Goal: Task Accomplishment & Management: Manage account settings

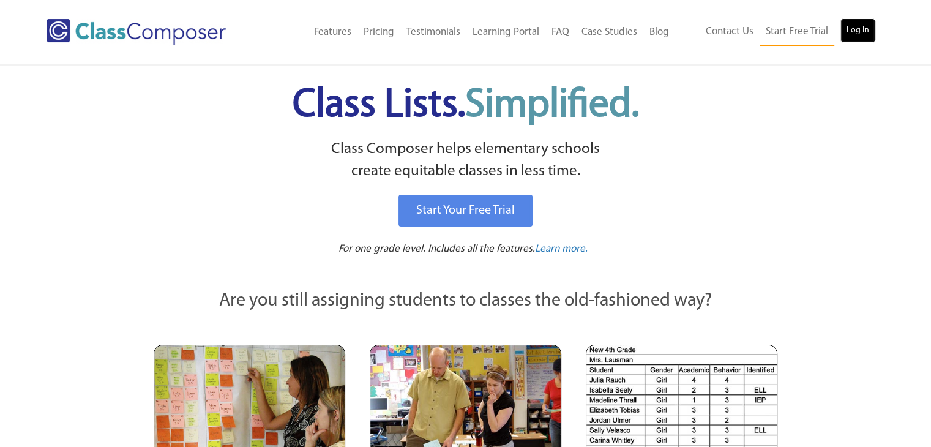
click at [861, 28] on link "Log In" at bounding box center [857, 30] width 35 height 24
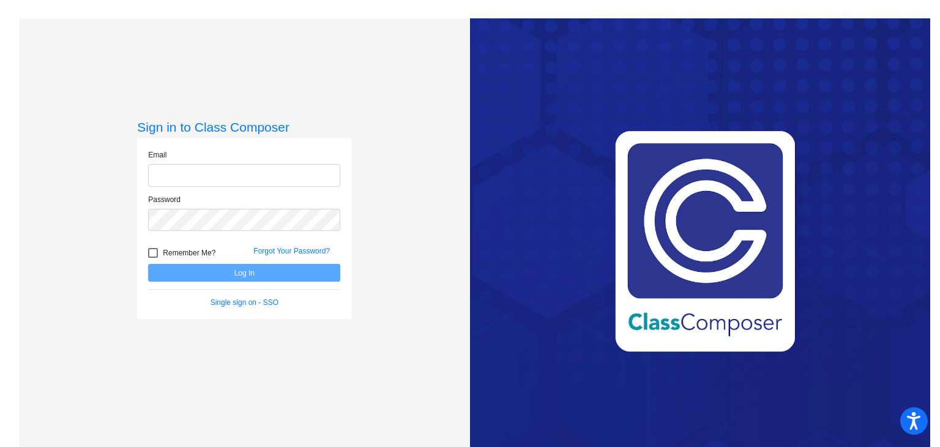
type input "harrisb@cforks.org"
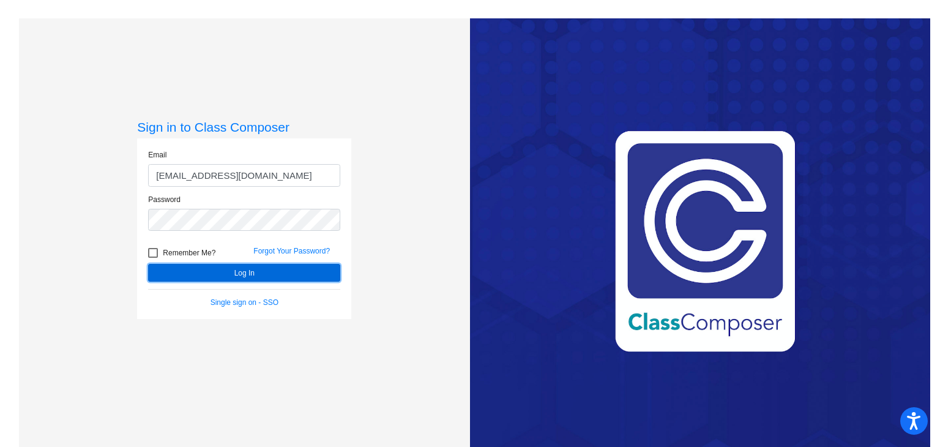
click at [237, 279] on button "Log In" at bounding box center [244, 273] width 192 height 18
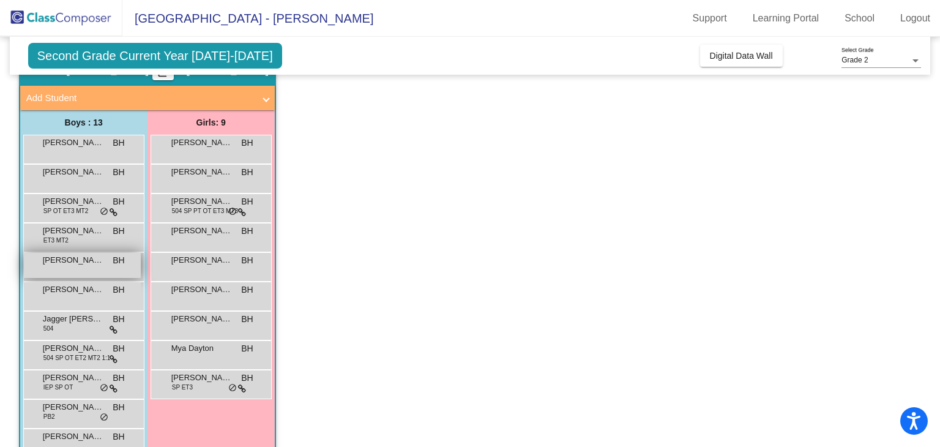
scroll to position [122, 0]
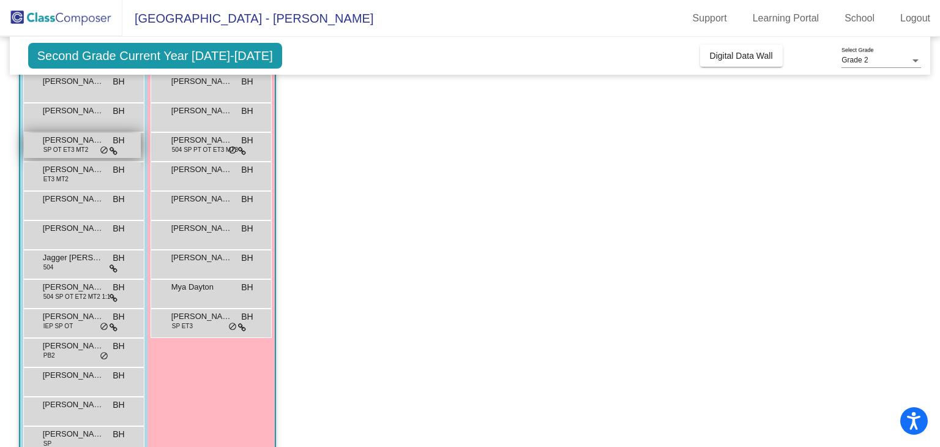
click at [50, 142] on span "Deagan Wells" at bounding box center [73, 140] width 61 height 12
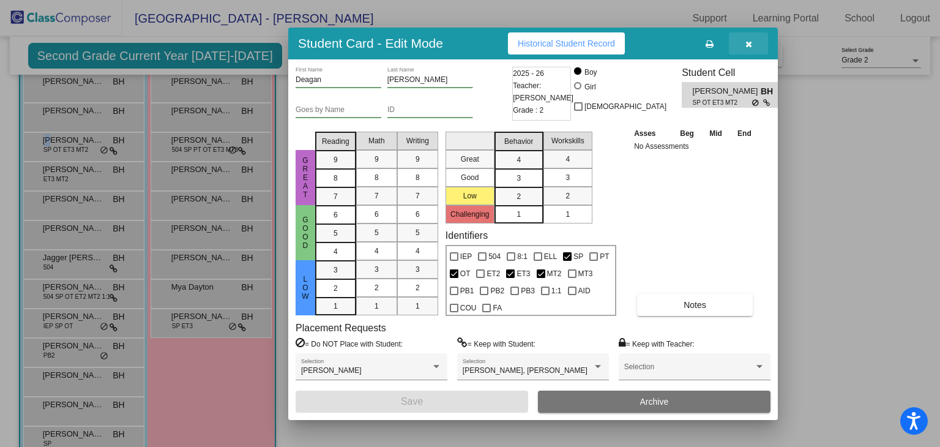
click at [749, 42] on icon "button" at bounding box center [749, 44] width 7 height 9
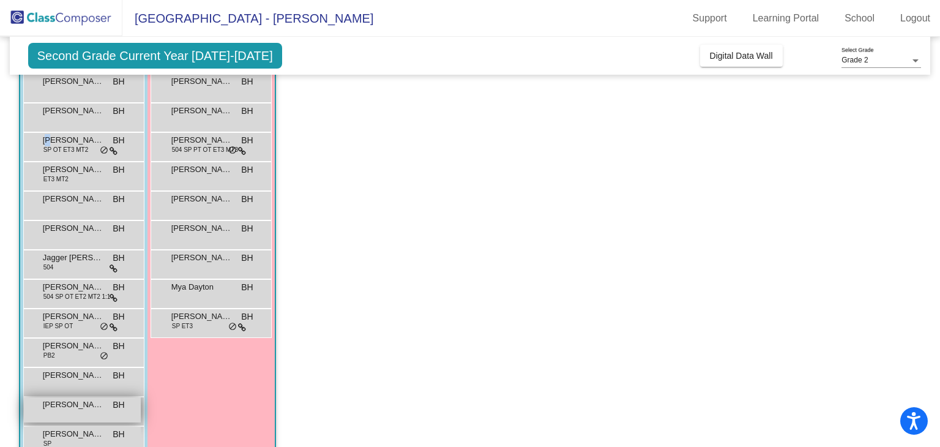
scroll to position [150, 0]
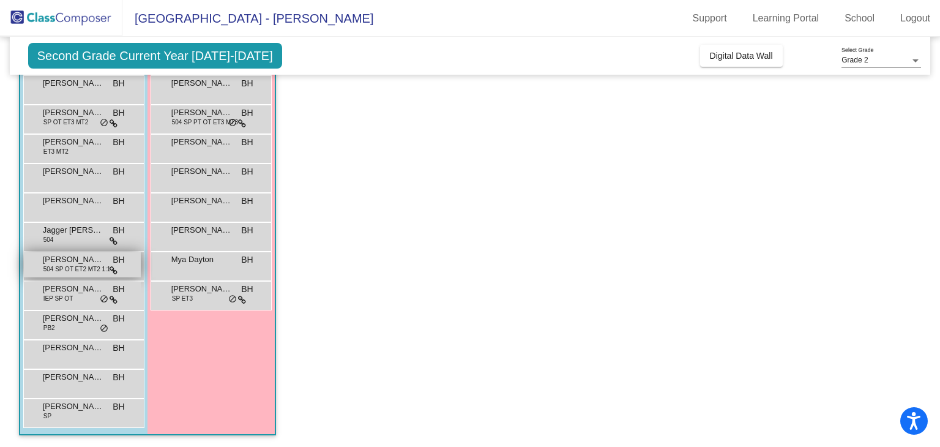
click at [100, 265] on span "504 SP OT ET2 MT2 1:1" at bounding box center [76, 268] width 67 height 9
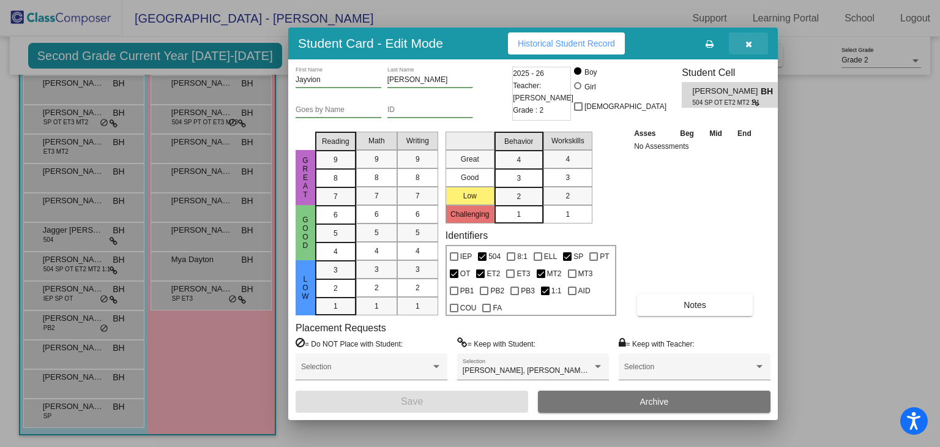
click at [746, 45] on icon "button" at bounding box center [749, 44] width 7 height 9
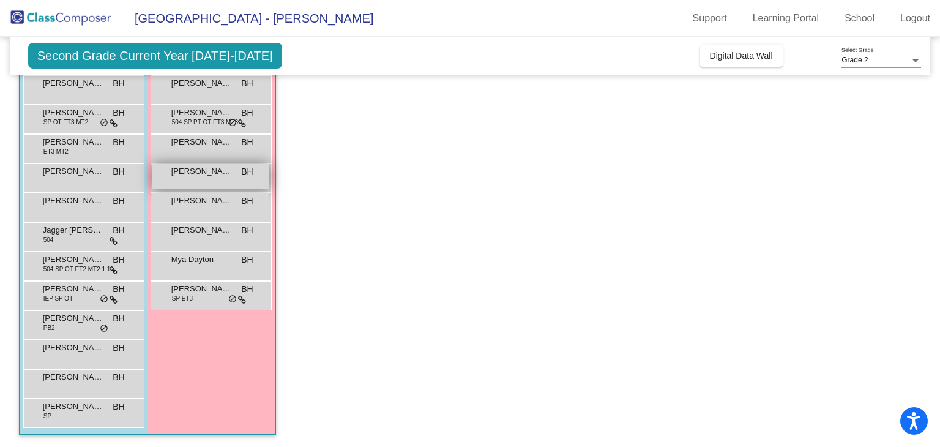
scroll to position [89, 0]
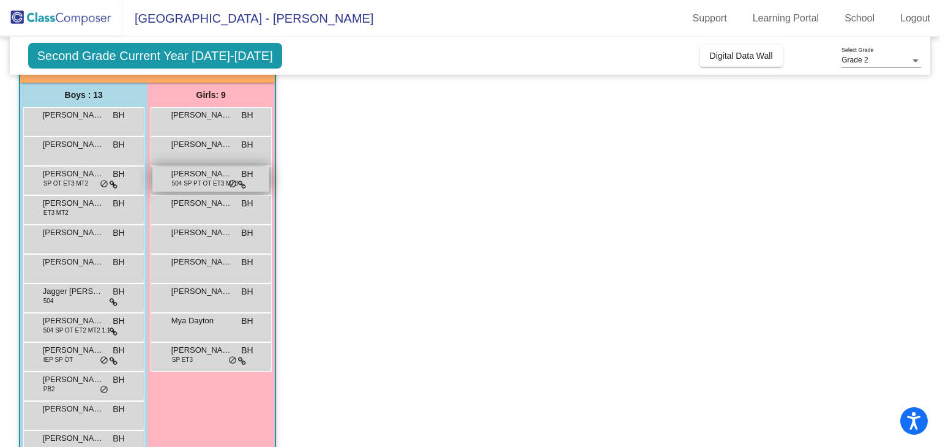
click at [208, 183] on span "504 SP PT OT ET3 MT3" at bounding box center [205, 183] width 66 height 9
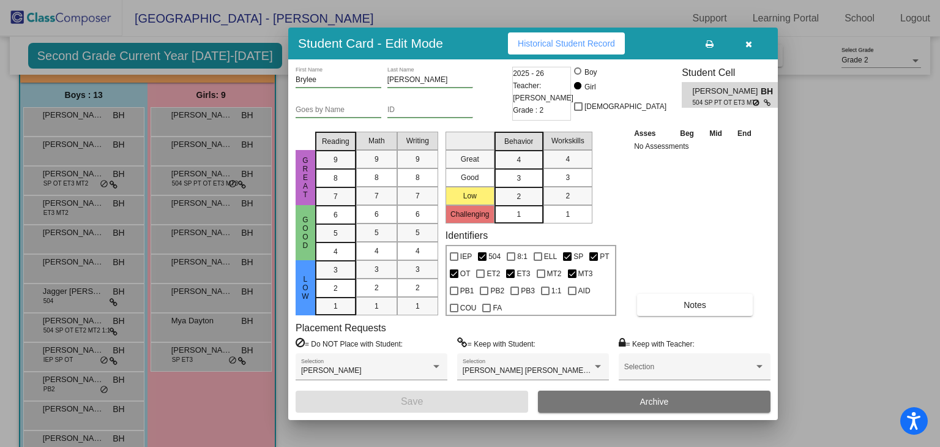
click at [746, 40] on icon "button" at bounding box center [749, 44] width 7 height 9
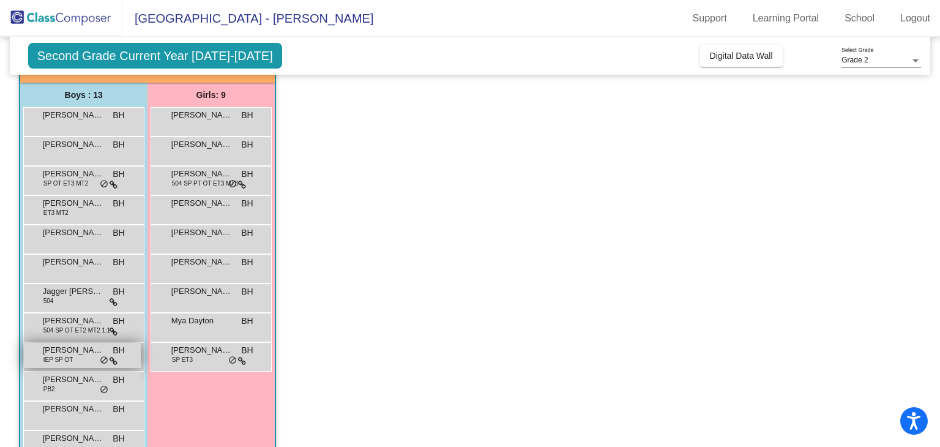
click at [67, 362] on span "IEP SP OT" at bounding box center [58, 359] width 30 height 9
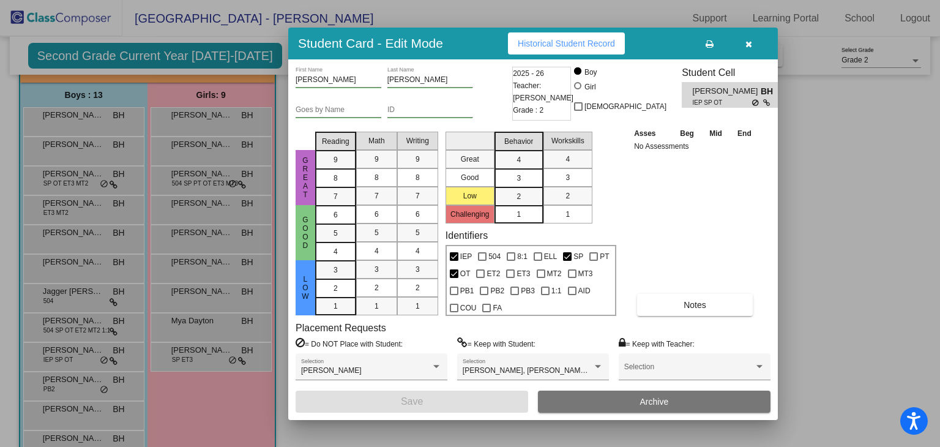
drag, startPoint x: 747, startPoint y: 40, endPoint x: 735, endPoint y: 46, distance: 13.1
click at [746, 40] on icon "button" at bounding box center [749, 44] width 7 height 9
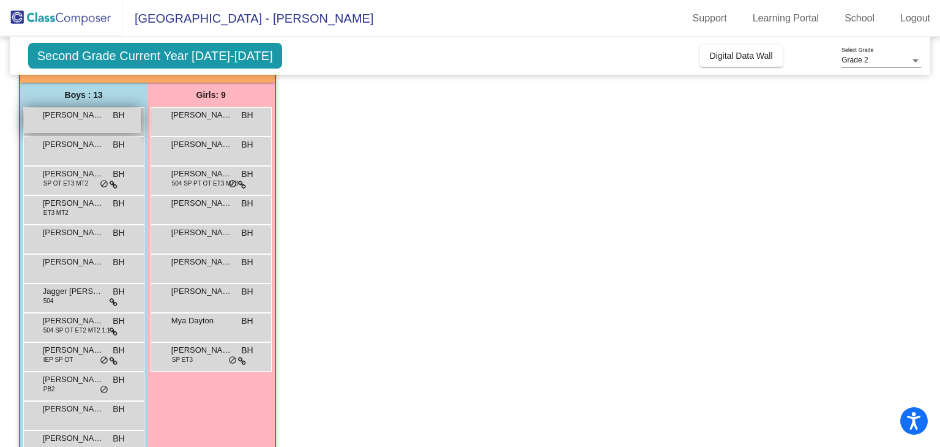
click at [66, 122] on div "Austin Mang BH lock do_not_disturb_alt" at bounding box center [82, 120] width 117 height 25
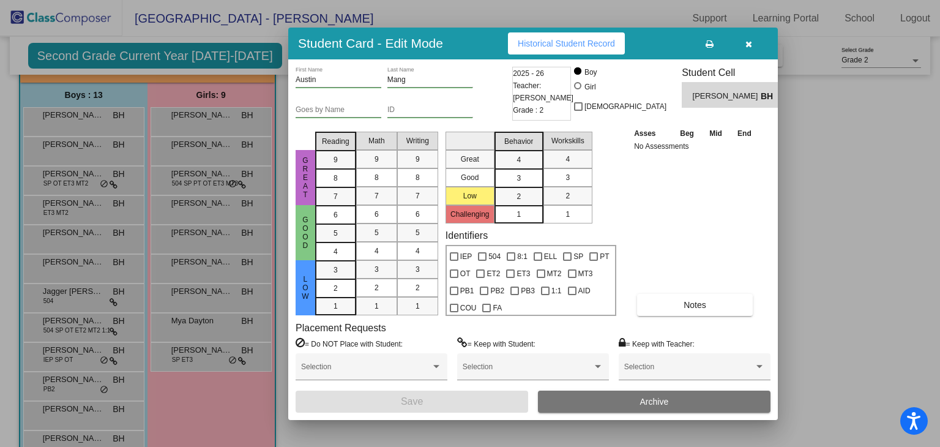
click at [58, 147] on div at bounding box center [470, 223] width 940 height 447
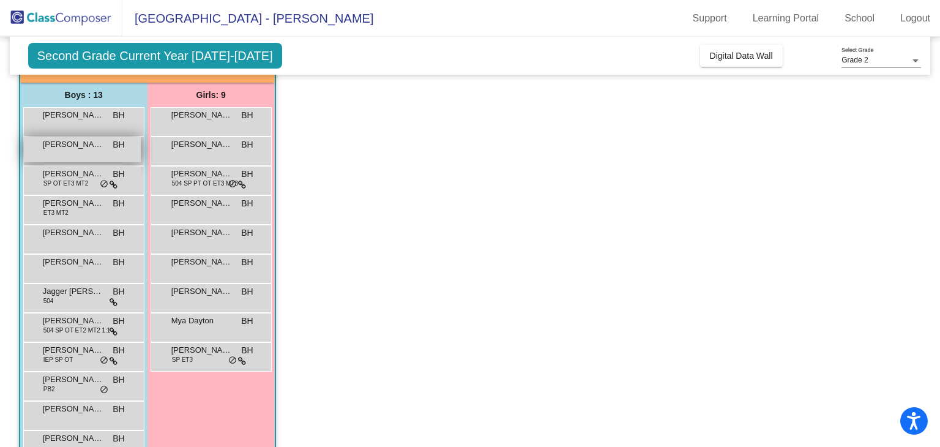
click at [58, 145] on span "Chase Statts" at bounding box center [73, 144] width 61 height 12
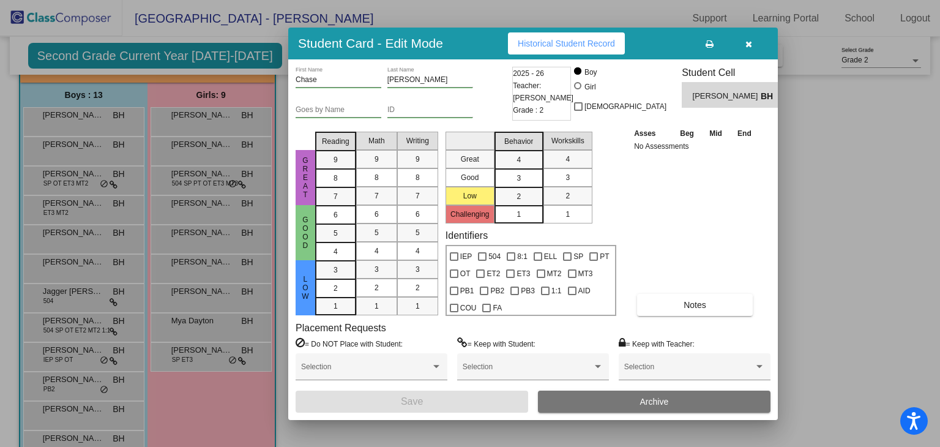
click at [86, 332] on div at bounding box center [470, 223] width 940 height 447
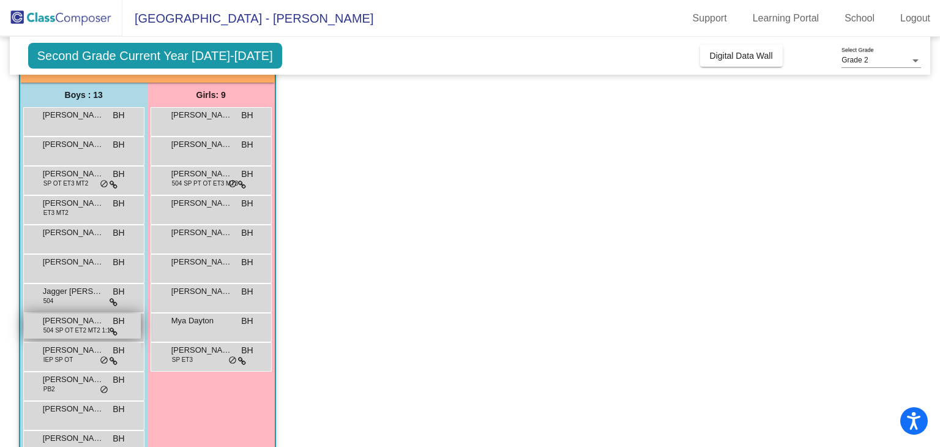
click at [87, 329] on span "504 SP OT ET2 MT2 1:1" at bounding box center [76, 330] width 67 height 9
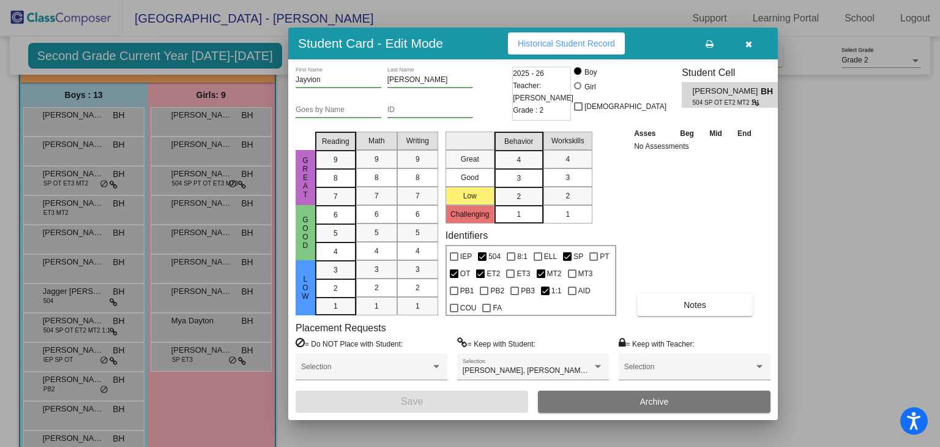
click at [744, 41] on button "button" at bounding box center [748, 43] width 39 height 22
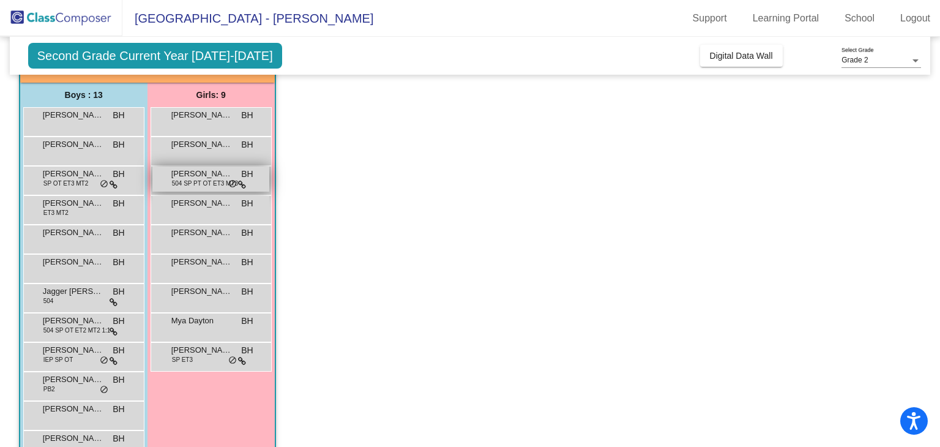
click at [205, 182] on span "504 SP PT OT ET3 MT3" at bounding box center [205, 183] width 66 height 9
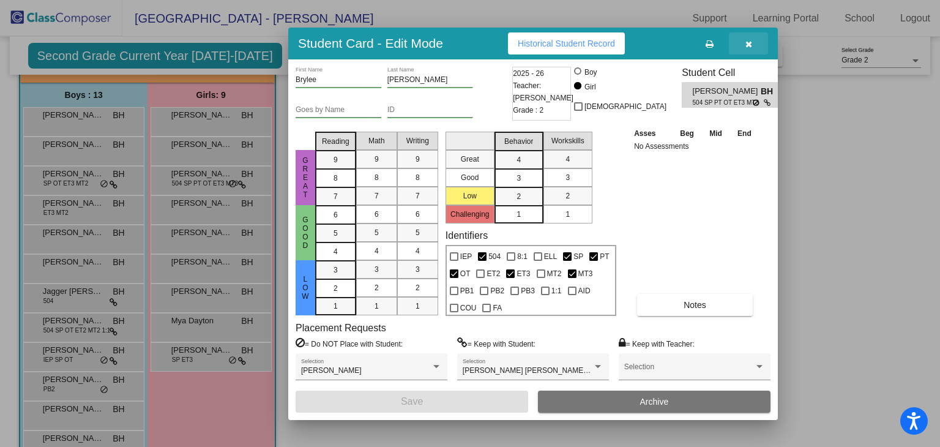
click at [744, 43] on button "button" at bounding box center [748, 43] width 39 height 22
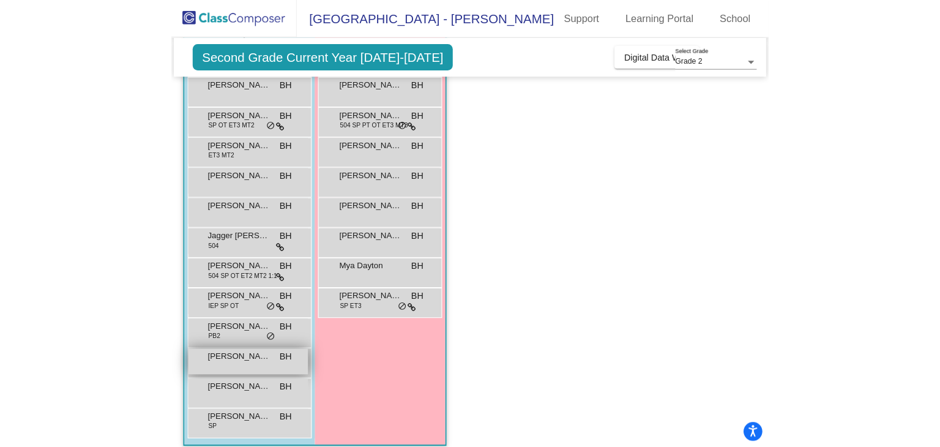
scroll to position [182, 0]
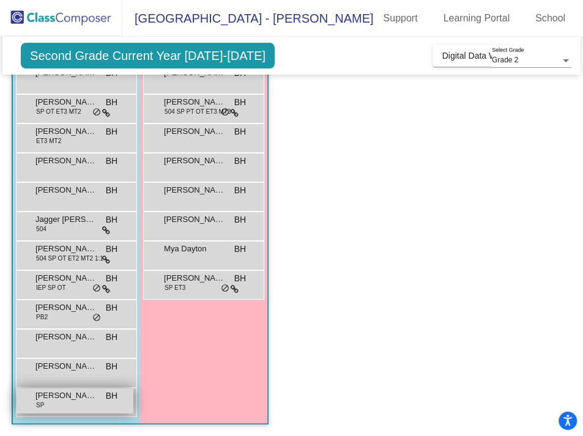
click at [77, 406] on div "Sydon Johnson SP BH lock do_not_disturb_alt" at bounding box center [75, 401] width 117 height 25
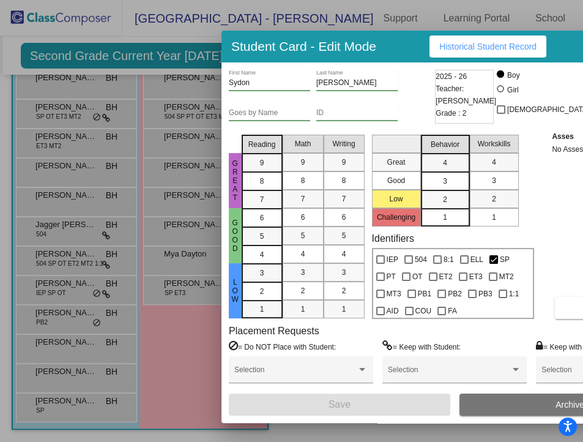
drag, startPoint x: 460, startPoint y: 45, endPoint x: 392, endPoint y: 35, distance: 69.3
click at [391, 49] on div "Student Card - Edit Mode Historical Student Record" at bounding box center [455, 47] width 466 height 32
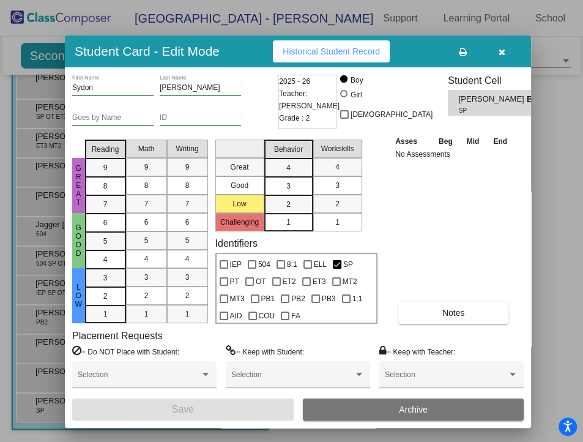
drag, startPoint x: 392, startPoint y: 35, endPoint x: 245, endPoint y: 40, distance: 146.4
click at [245, 41] on div "Student Card - Edit Mode Historical Student Record" at bounding box center [298, 52] width 466 height 32
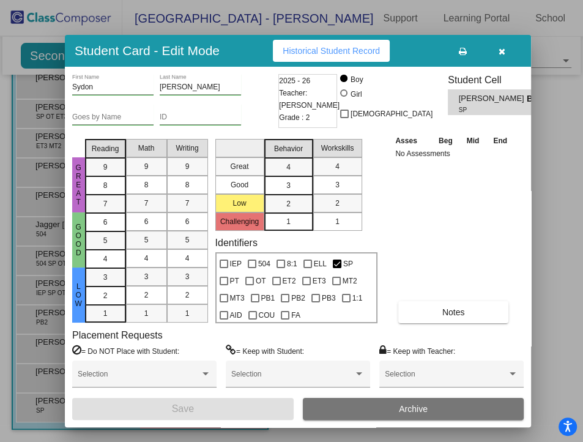
click at [499, 54] on icon "button" at bounding box center [502, 51] width 7 height 9
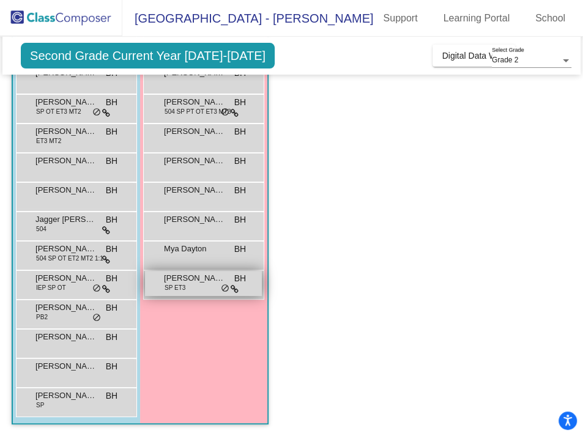
click at [187, 282] on span "PaydenWillow Miller" at bounding box center [194, 278] width 61 height 12
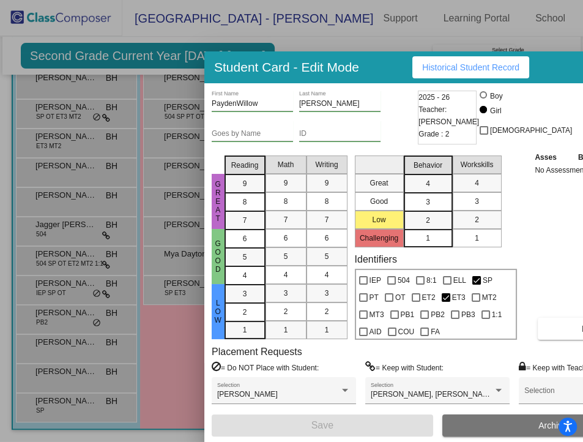
drag, startPoint x: 458, startPoint y: 43, endPoint x: 440, endPoint y: 70, distance: 32.6
click at [362, 72] on div "Student Card - Edit Mode Historical Student Record" at bounding box center [437, 67] width 466 height 32
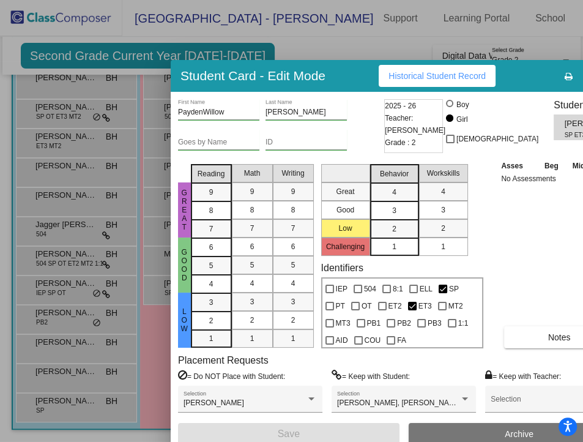
drag, startPoint x: 345, startPoint y: 78, endPoint x: 270, endPoint y: 89, distance: 76.2
click at [262, 92] on div "Student Card - Edit Mode Historical Student Record" at bounding box center [404, 76] width 466 height 32
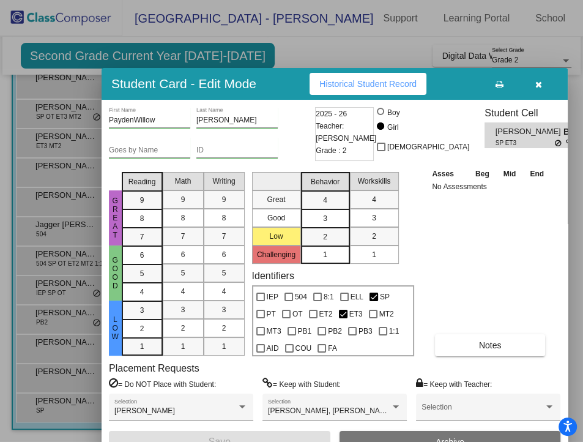
click at [519, 89] on button "button" at bounding box center [538, 84] width 39 height 22
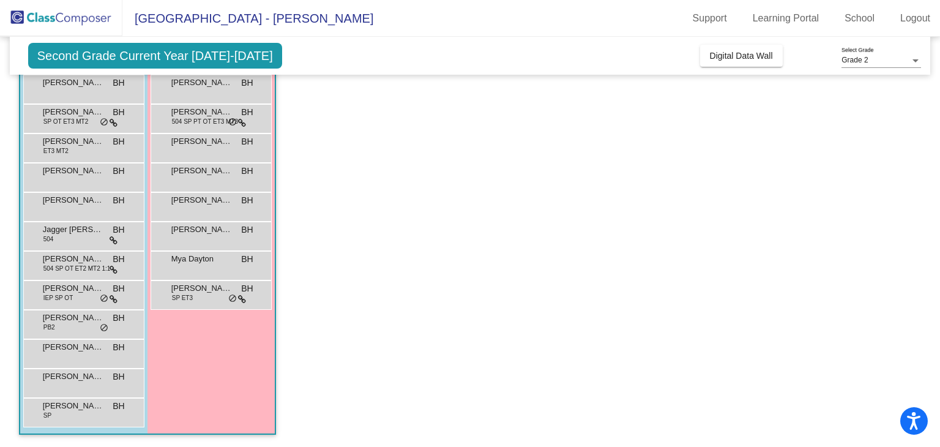
scroll to position [150, 0]
